Goal: Task Accomplishment & Management: Use online tool/utility

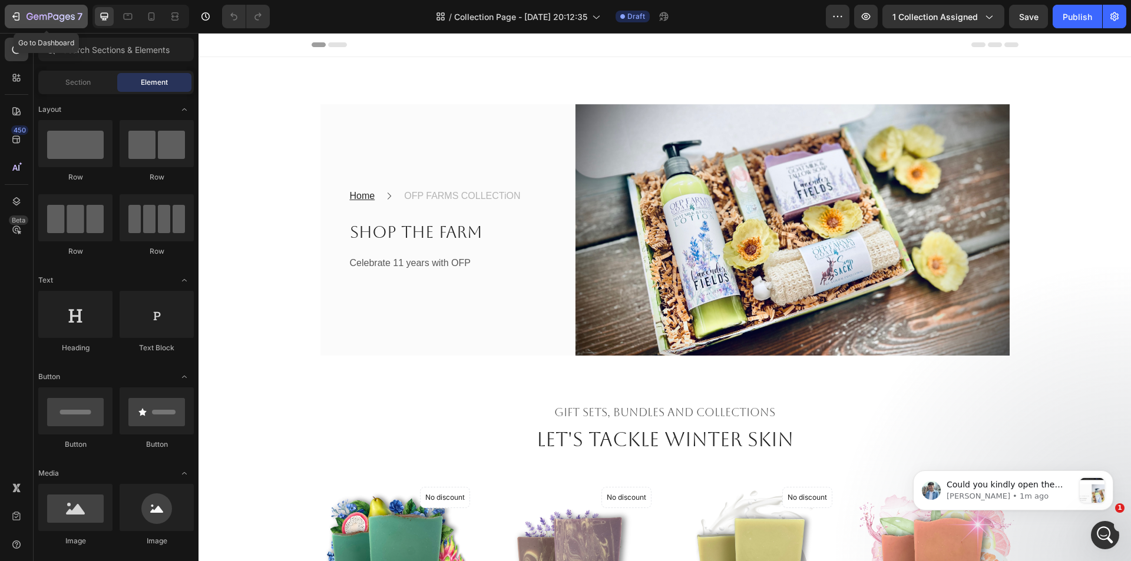
click at [52, 12] on icon "button" at bounding box center [51, 17] width 48 height 10
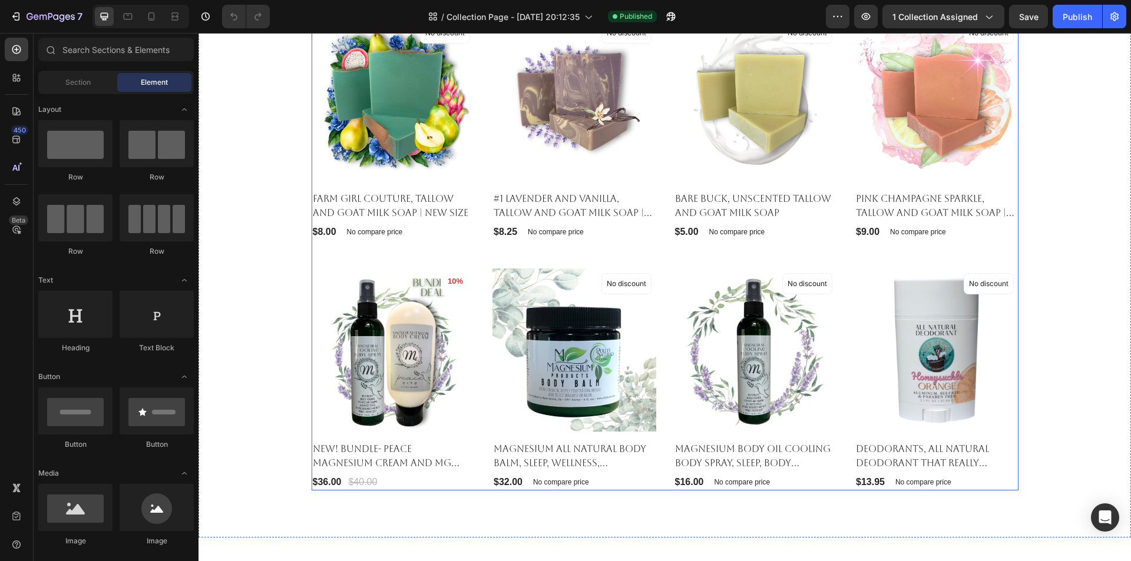
scroll to position [589, 0]
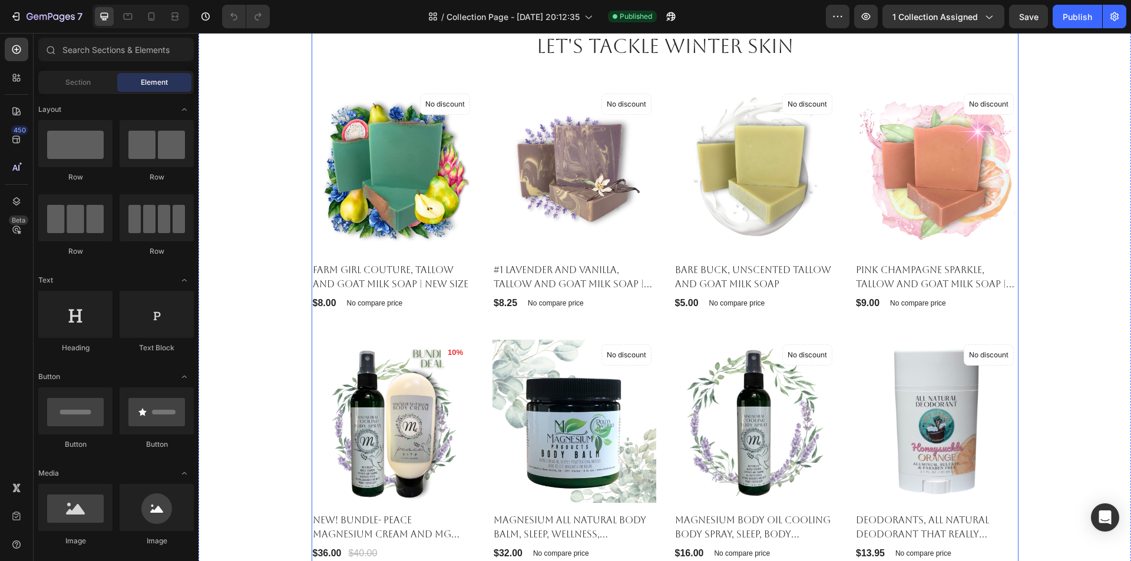
click at [419, 75] on div "Gift sets, bundles and Collections Heading Let's Tackle winter skin Heading Pro…" at bounding box center [665, 285] width 707 height 553
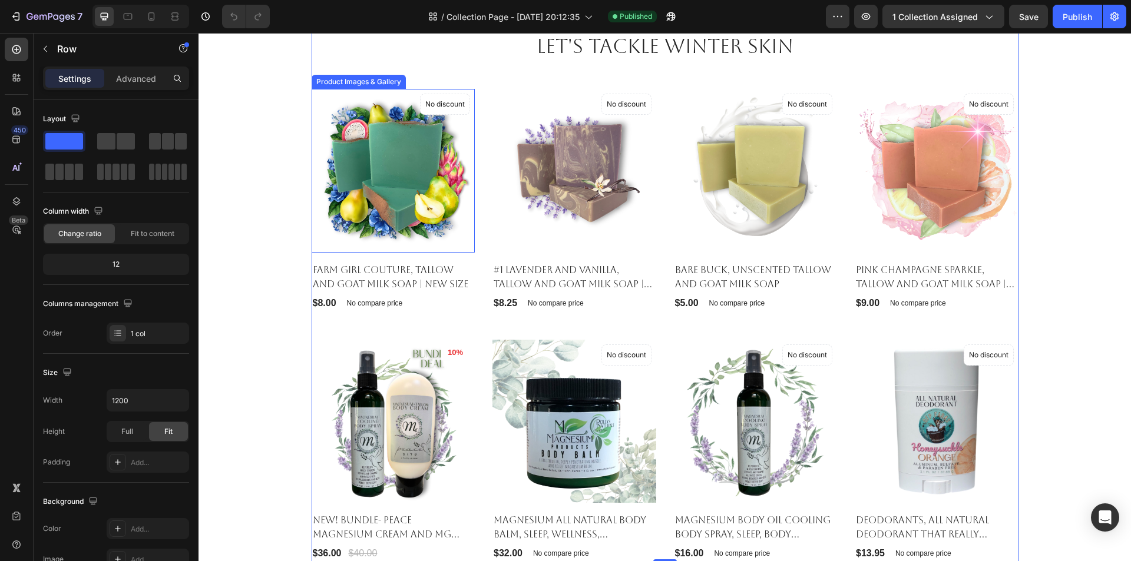
click at [410, 167] on img at bounding box center [394, 171] width 164 height 164
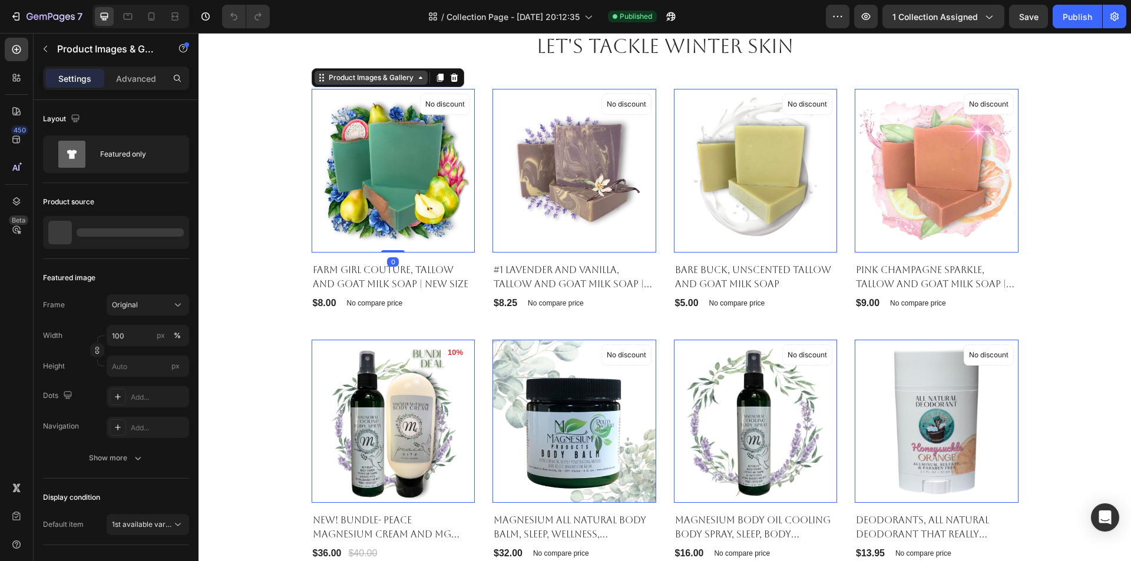
click at [378, 81] on div "Product Images & Gallery" at bounding box center [371, 77] width 90 height 11
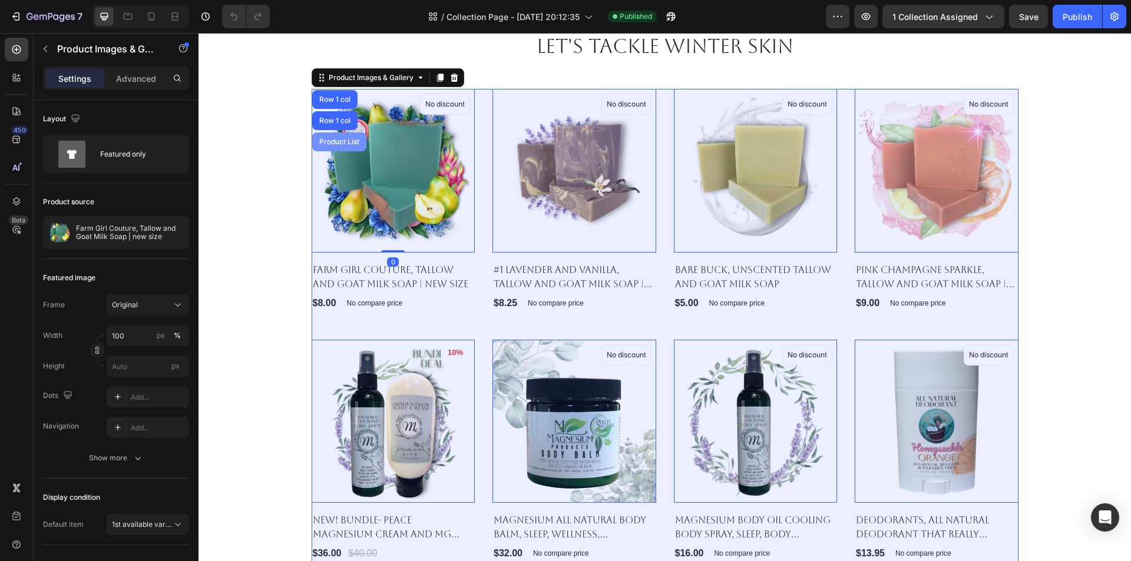
click at [329, 141] on div "Product List" at bounding box center [339, 141] width 45 height 7
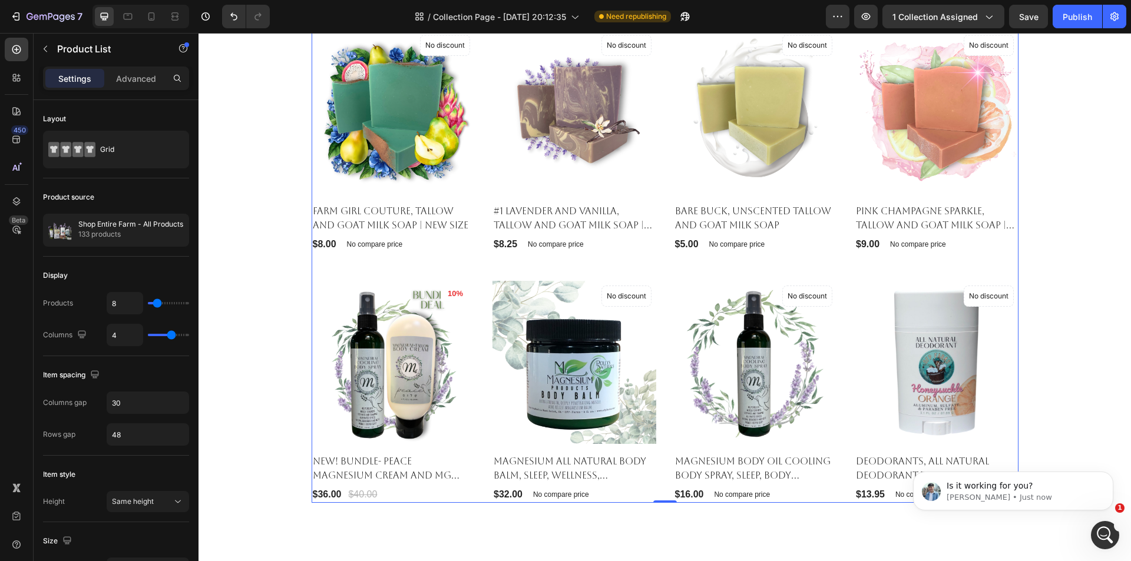
scroll to position [0, 0]
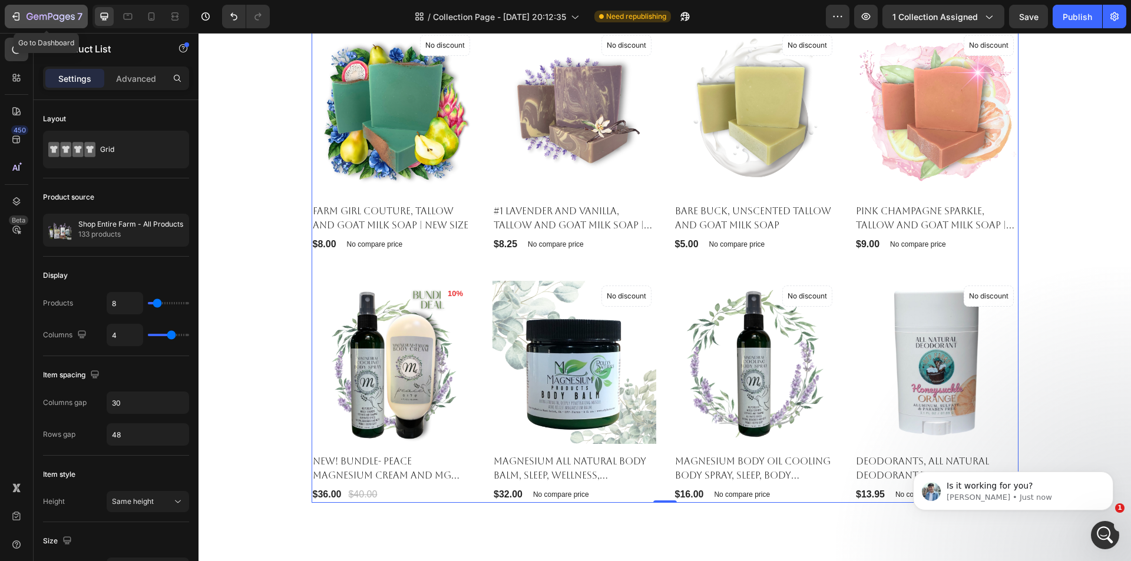
click at [67, 15] on icon "button" at bounding box center [67, 16] width 5 height 5
